Goal: Find specific page/section: Find specific page/section

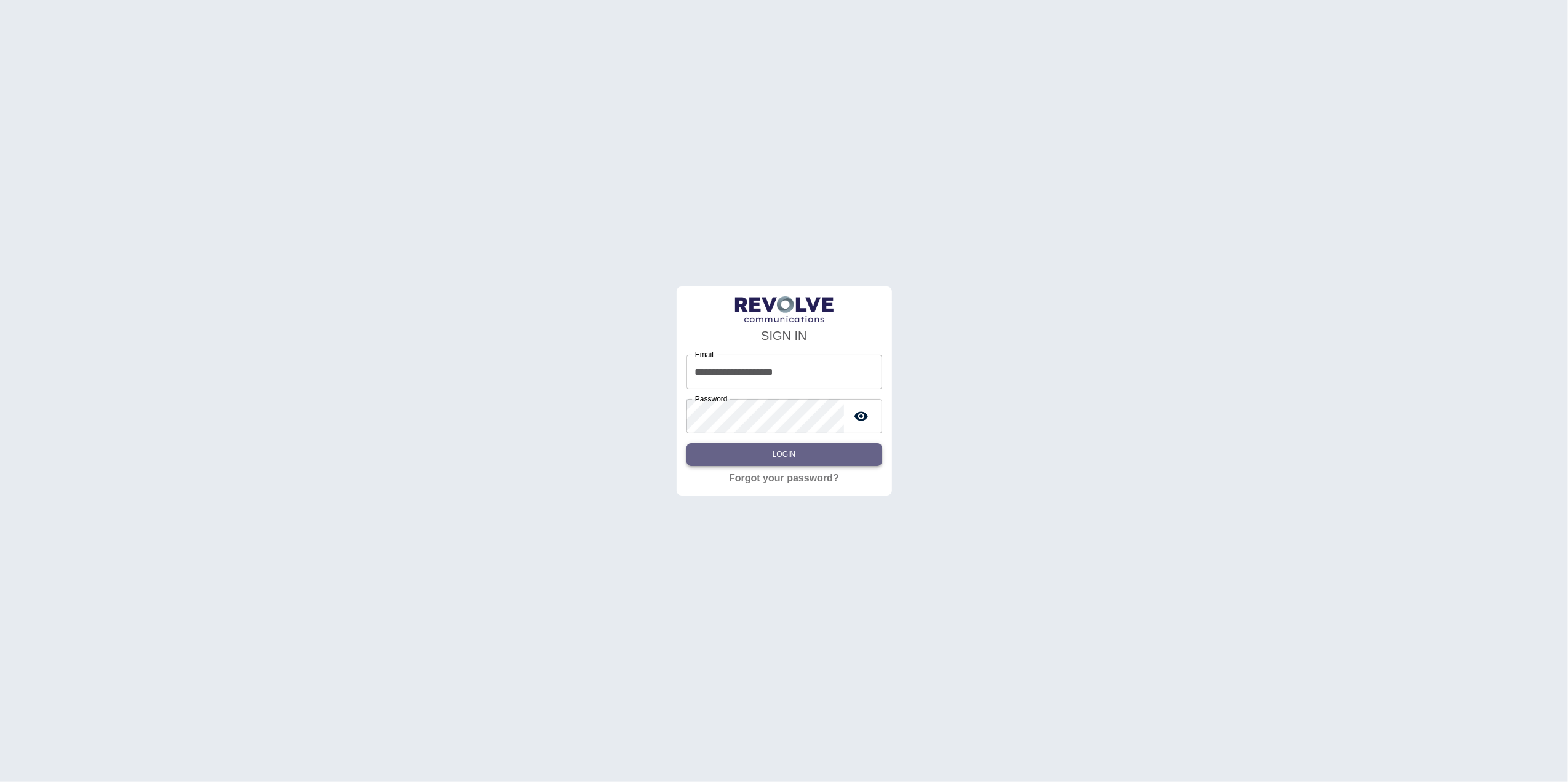
click at [807, 457] on button "Login" at bounding box center [785, 454] width 196 height 23
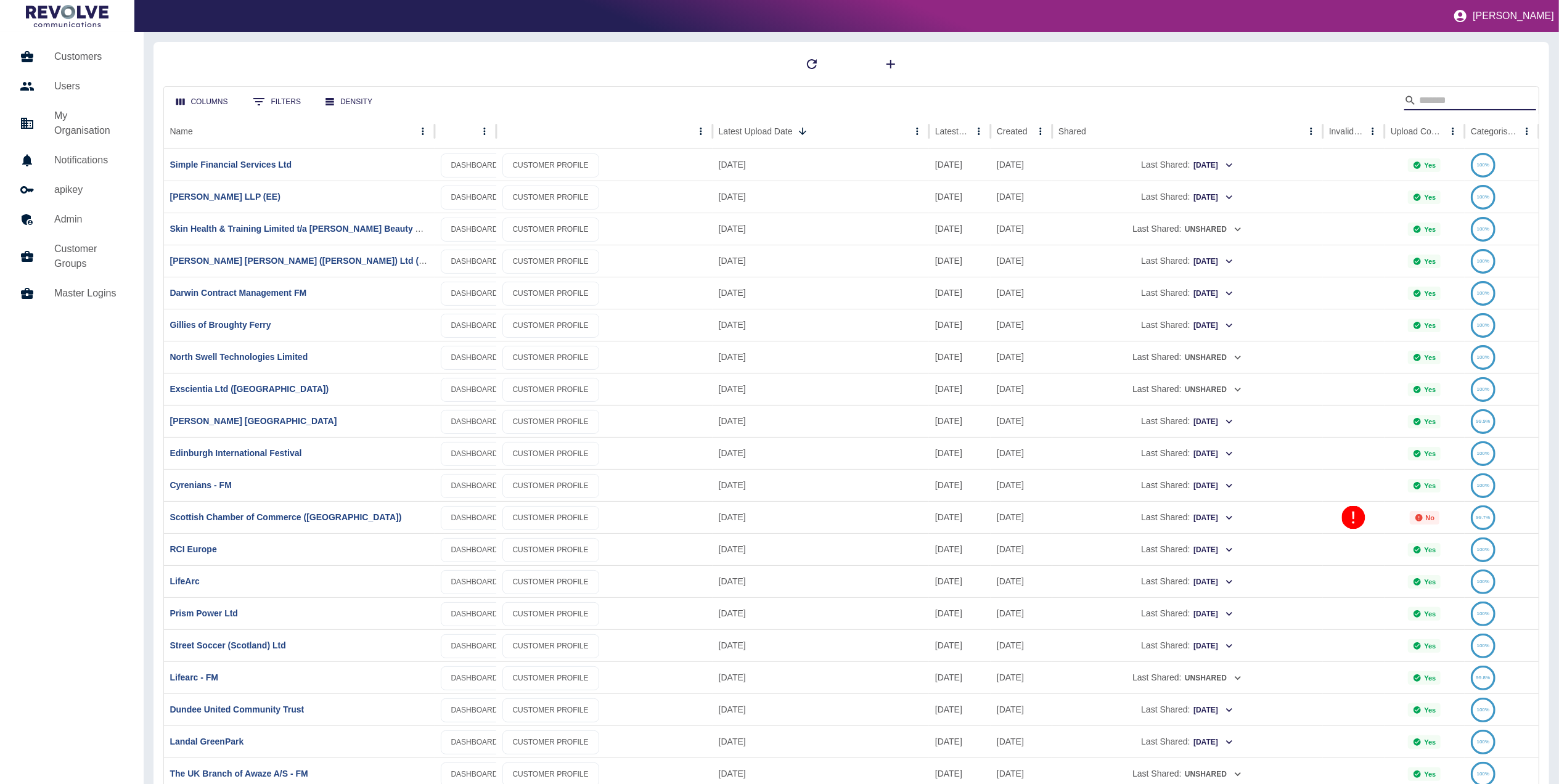
click at [1446, 102] on input "Search" at bounding box center [1469, 100] width 99 height 20
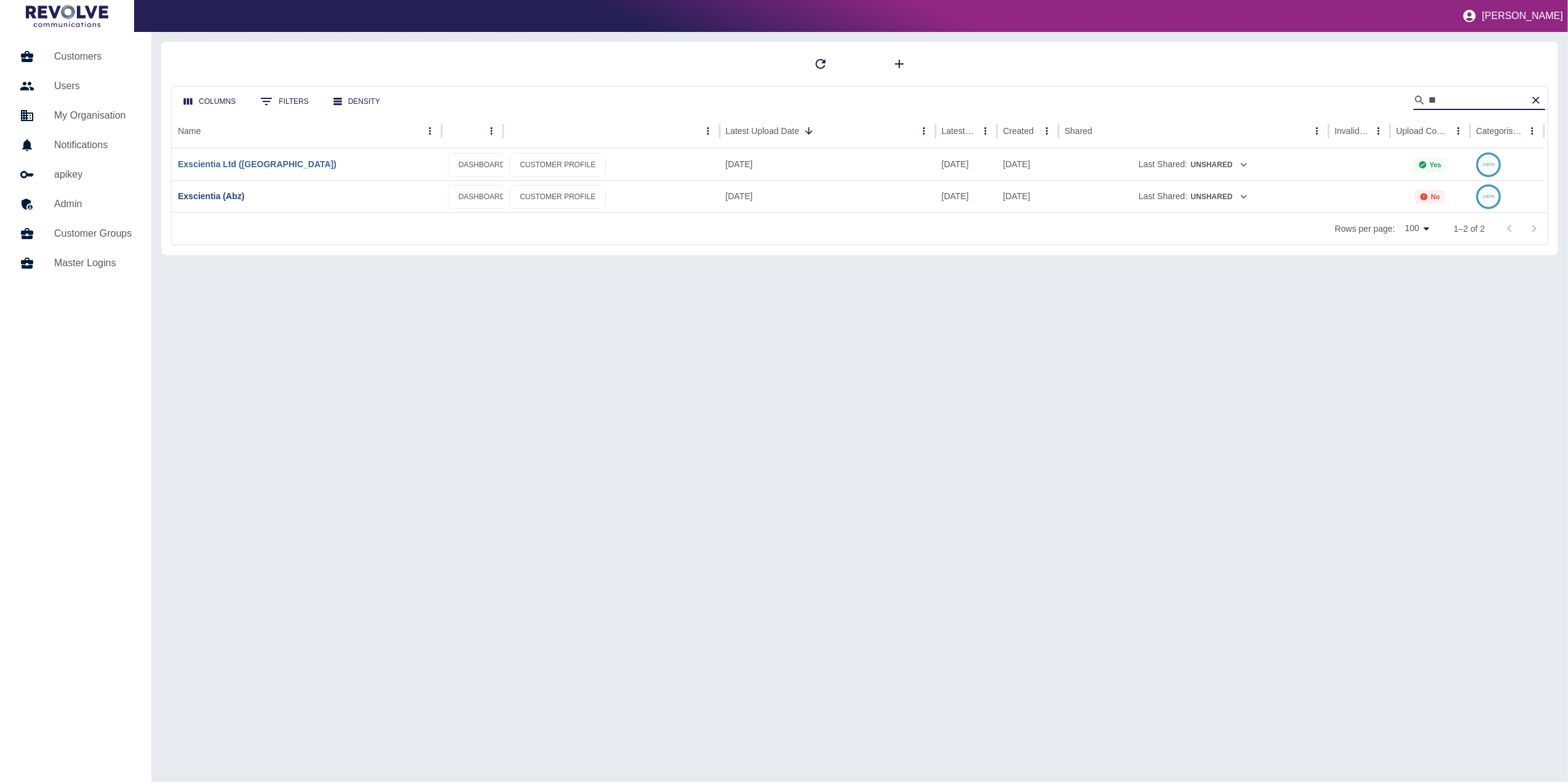
type input "**"
click at [228, 167] on link "Exscientia Ltd ([GEOGRAPHIC_DATA])" at bounding box center [257, 164] width 159 height 10
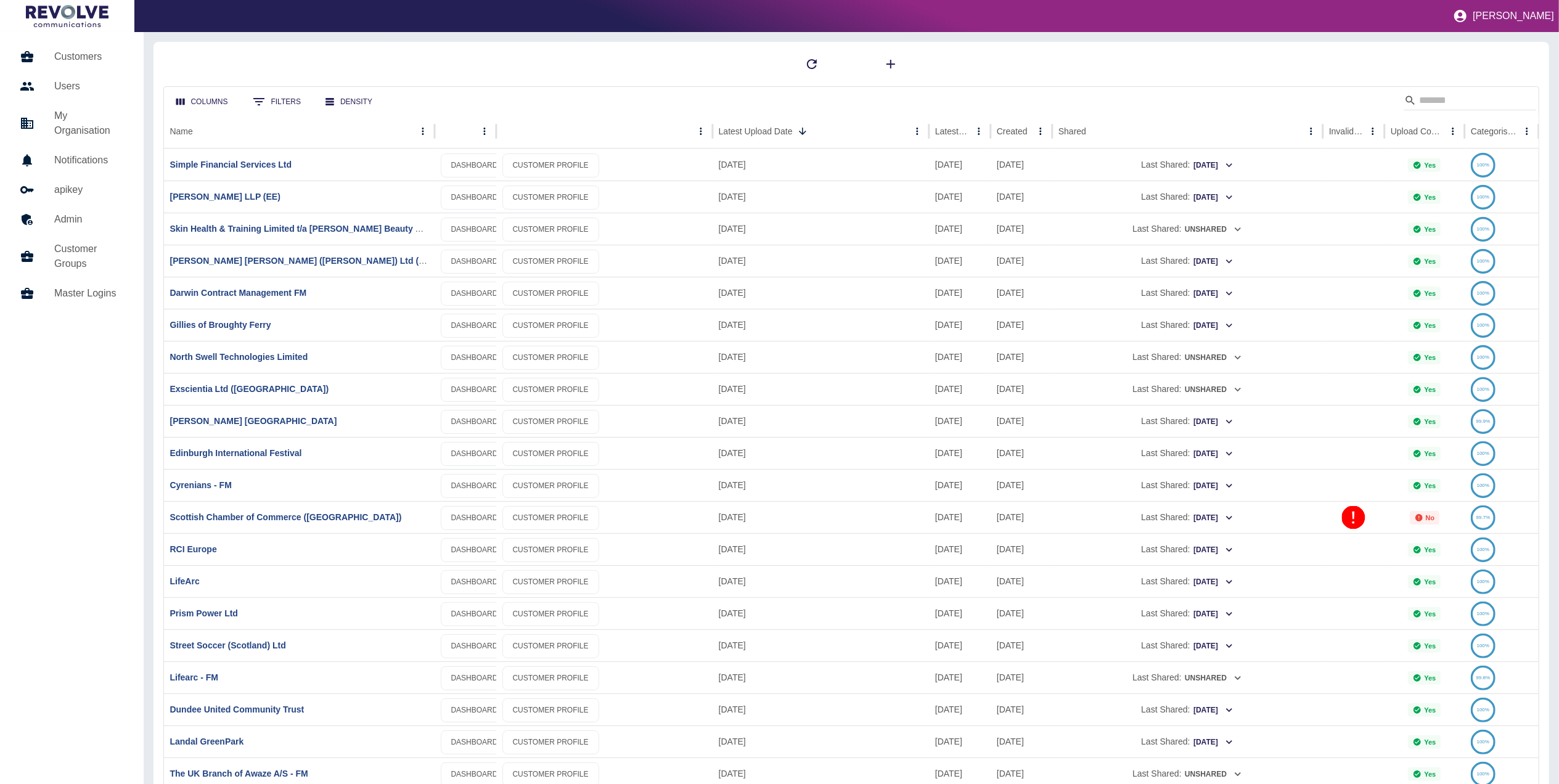
drag, startPoint x: 1427, startPoint y: 111, endPoint x: 1443, endPoint y: 90, distance: 26.4
click at [1443, 90] on div "Columns 0 Filters Density" at bounding box center [852, 100] width 1375 height 27
click at [1463, 94] on input "Search" at bounding box center [1469, 100] width 99 height 20
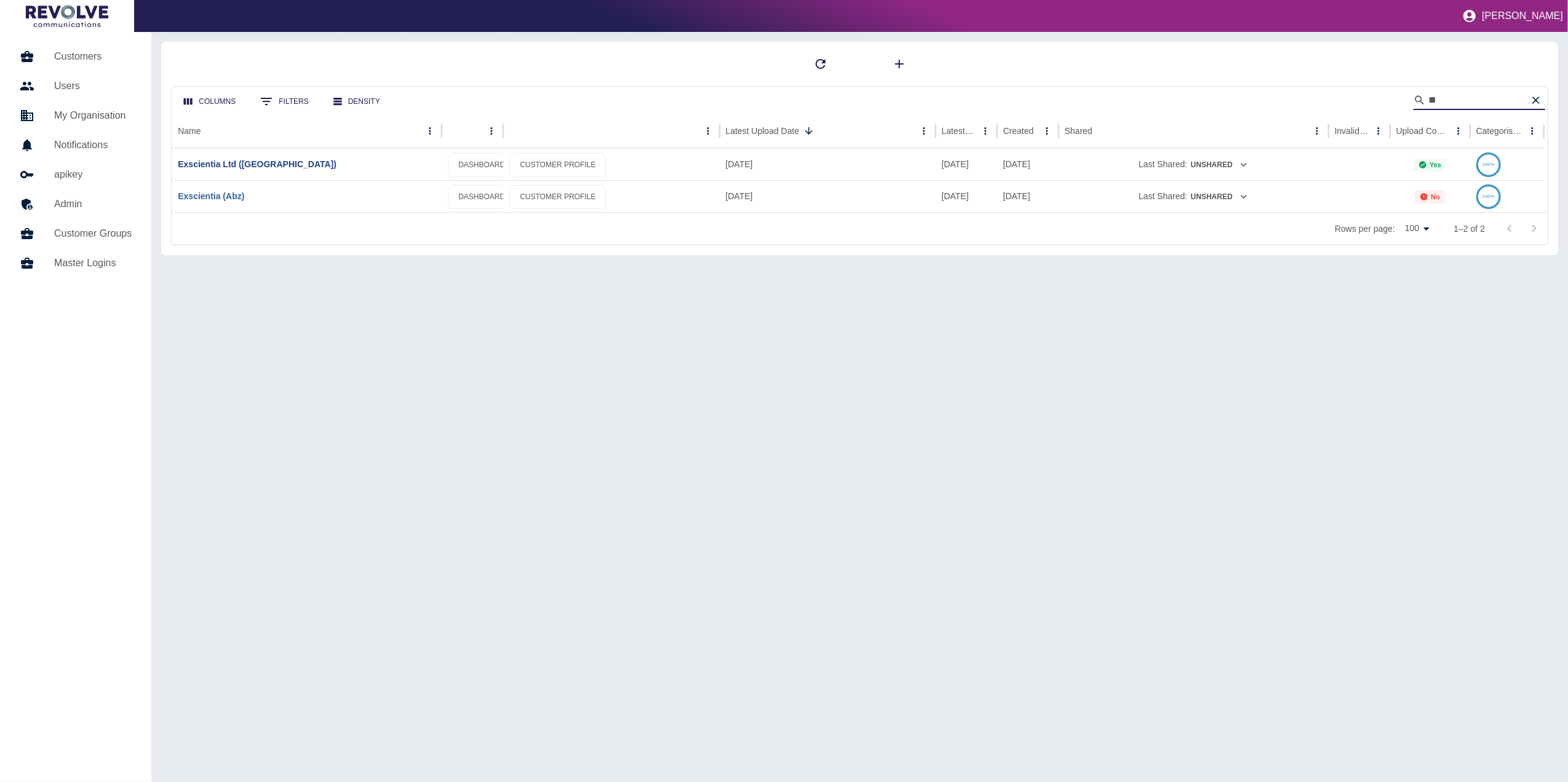
type input "**"
click at [234, 195] on link "Exscientia (Abz)" at bounding box center [211, 196] width 67 height 10
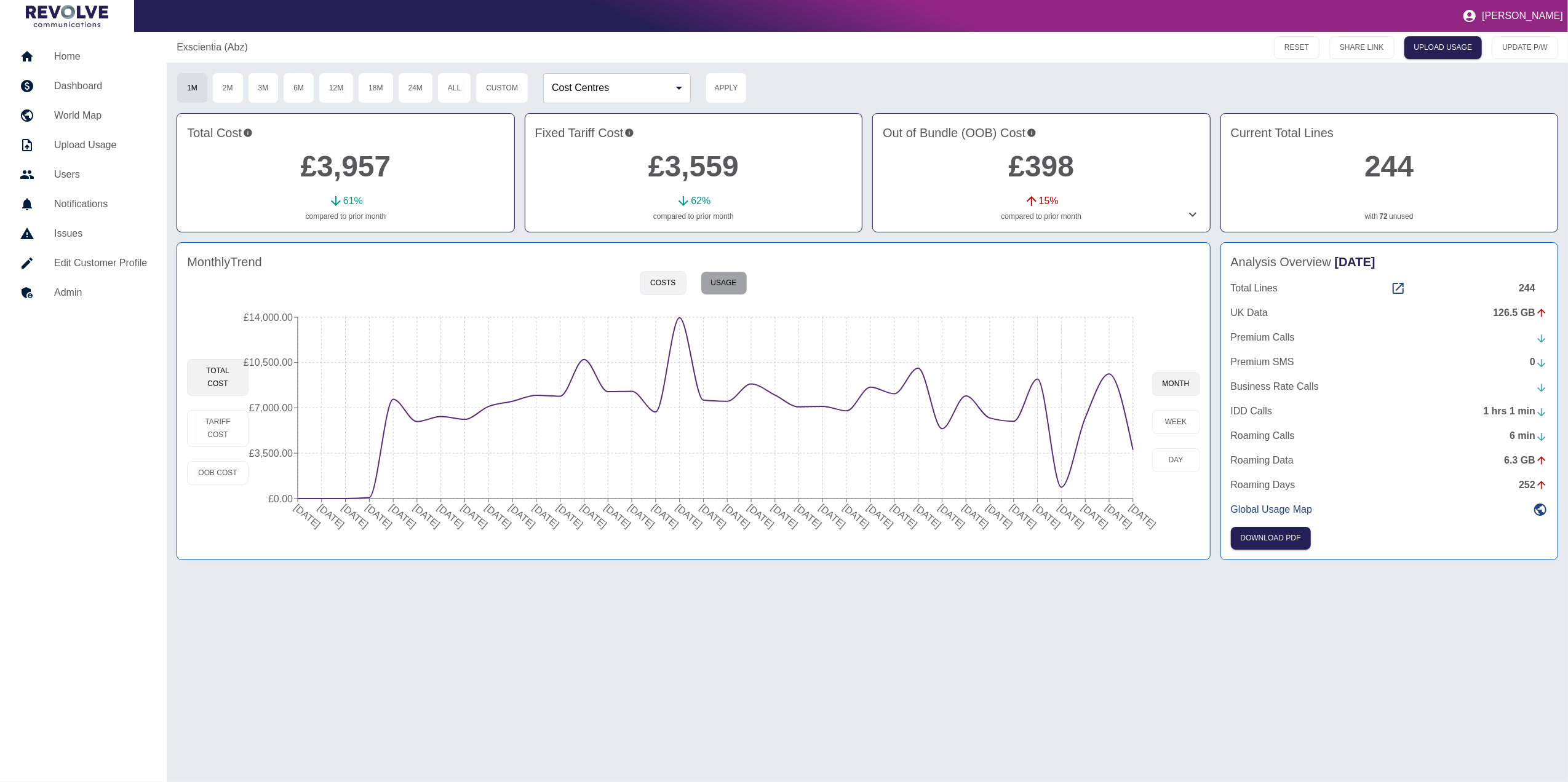
click at [709, 294] on button "Usage" at bounding box center [724, 283] width 47 height 24
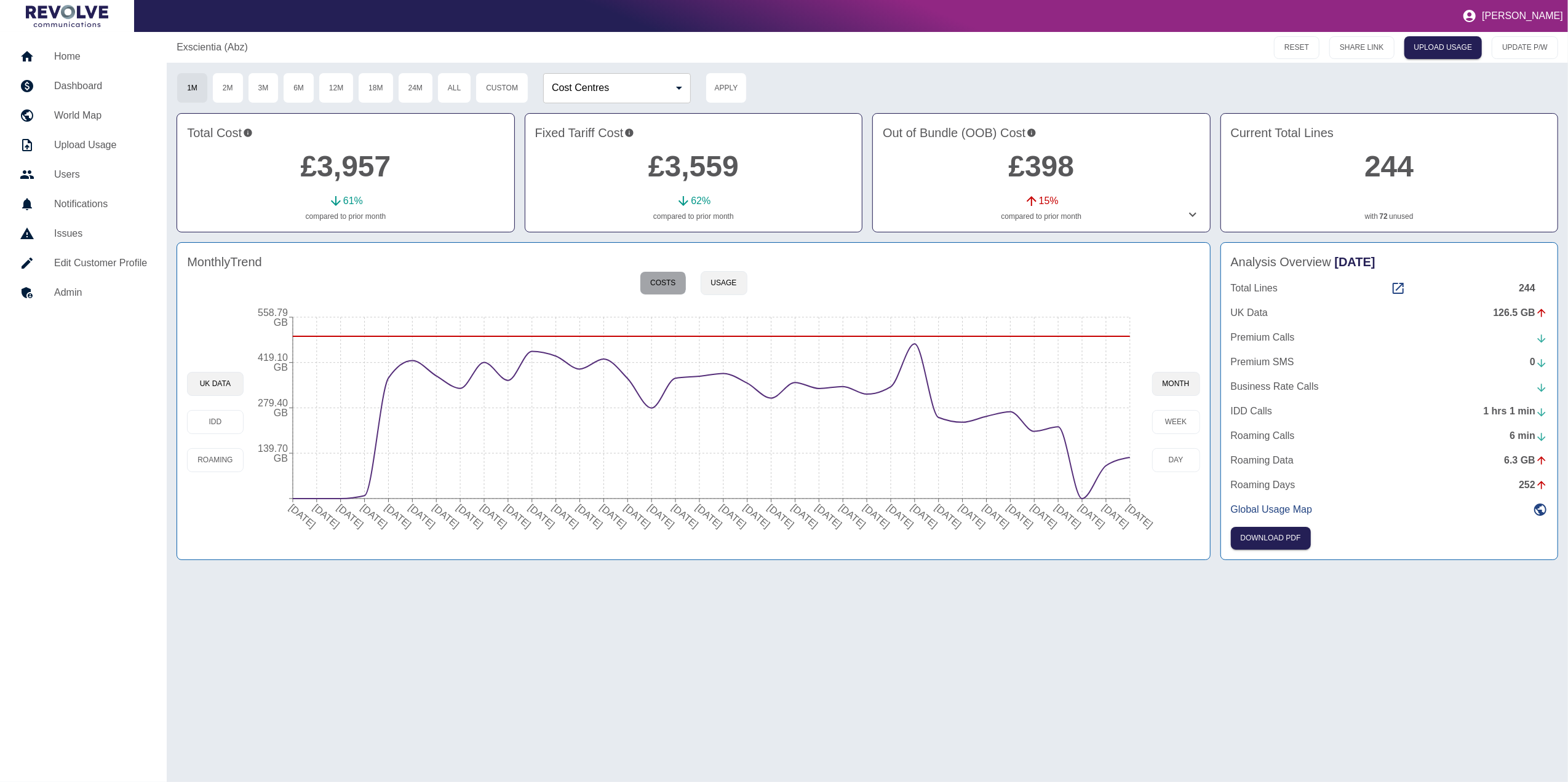
click at [663, 284] on button "Costs" at bounding box center [663, 283] width 46 height 24
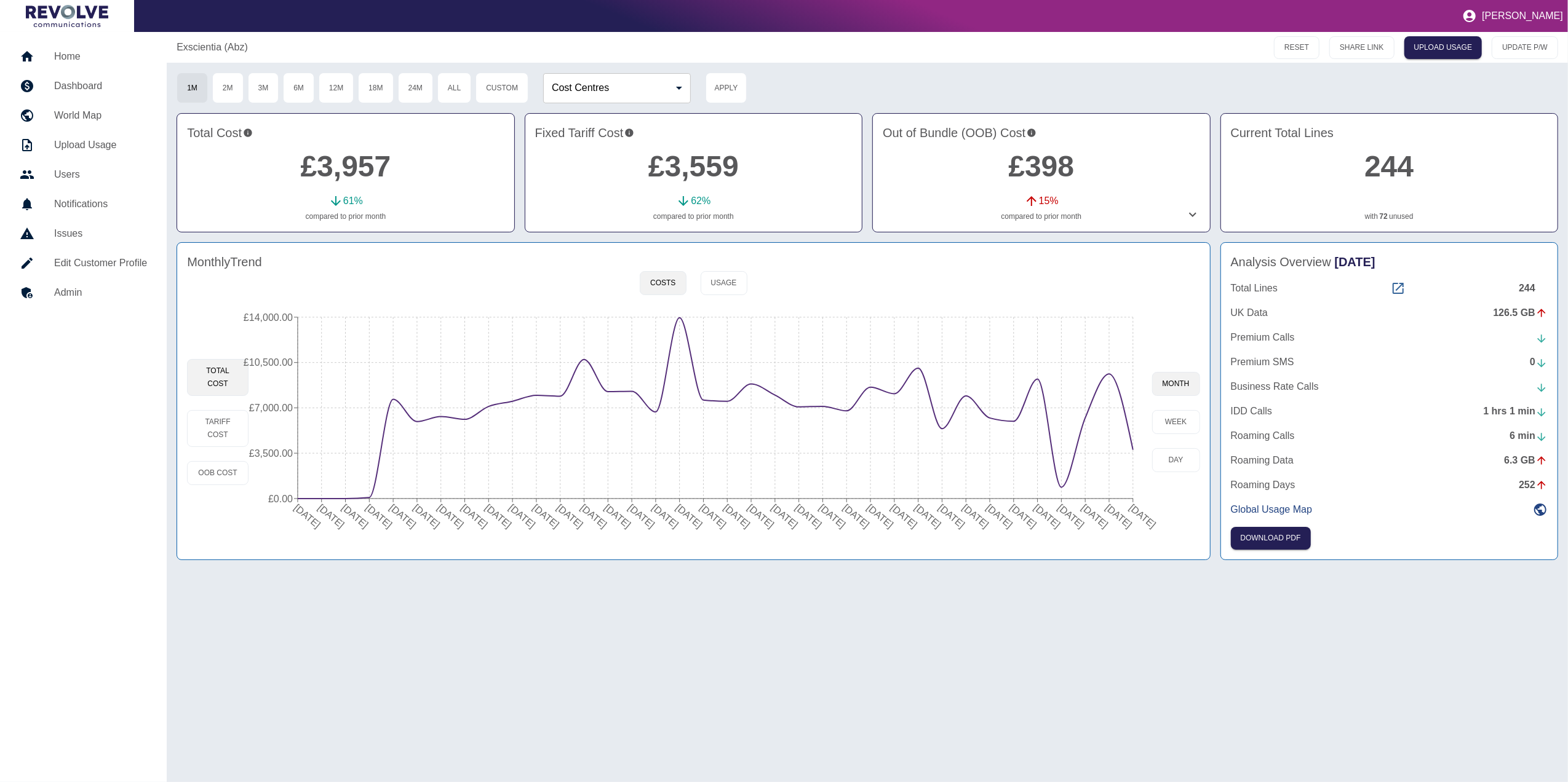
click at [1404, 291] on icon at bounding box center [1398, 288] width 11 height 11
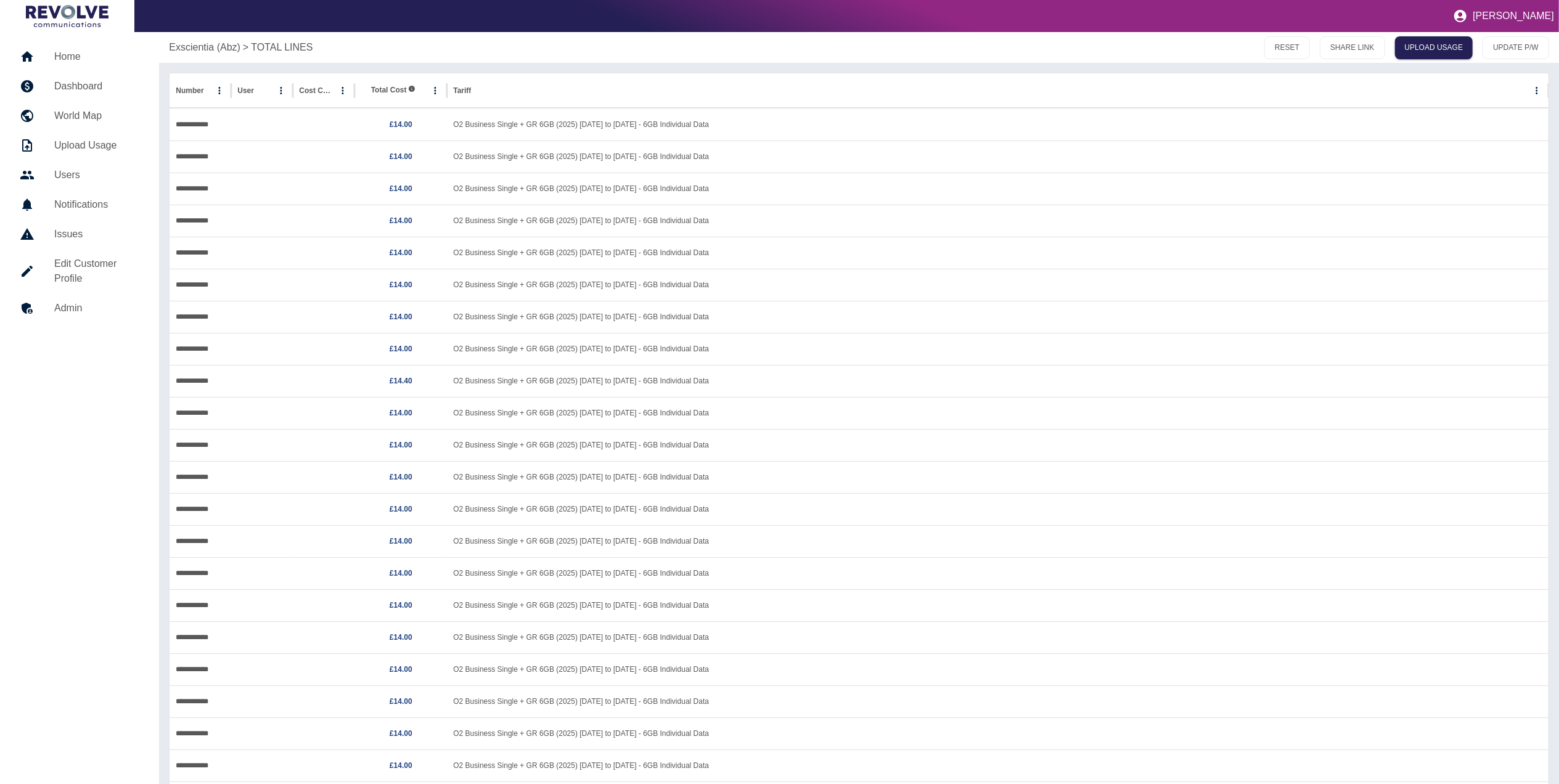
click at [83, 60] on h5 "Home" at bounding box center [97, 56] width 85 height 14
